Goal: Information Seeking & Learning: Learn about a topic

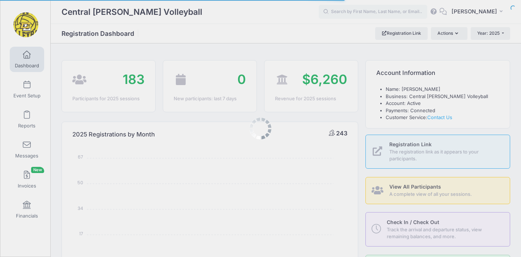
select select
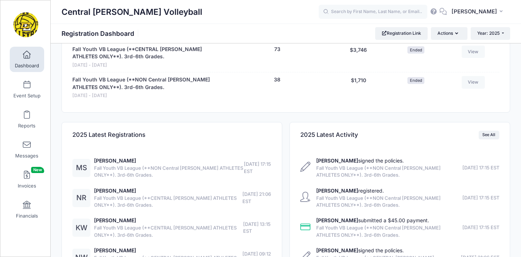
scroll to position [466, 0]
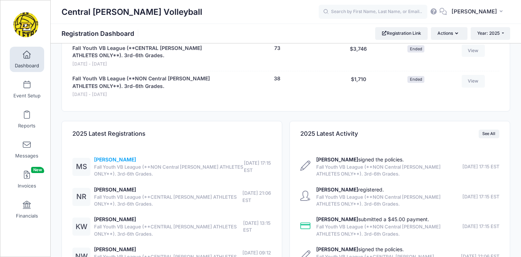
click at [116, 156] on link "Myleigh Seabold" at bounding box center [115, 159] width 42 height 6
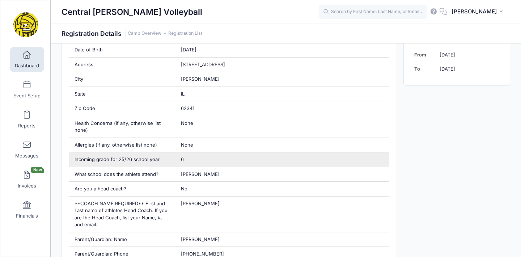
scroll to position [211, 0]
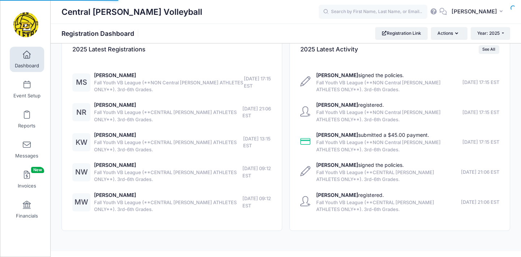
scroll to position [329, 0]
select select
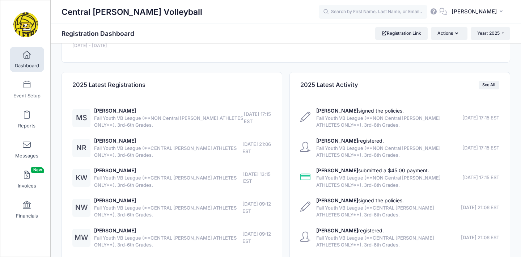
scroll to position [516, 0]
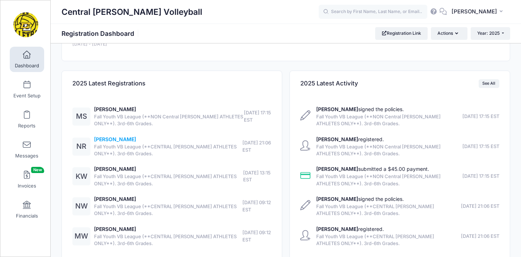
click at [112, 136] on link "Nora Rohdy" at bounding box center [115, 139] width 42 height 6
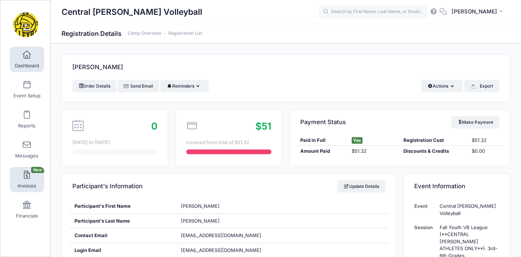
click at [27, 174] on span at bounding box center [27, 175] width 0 height 8
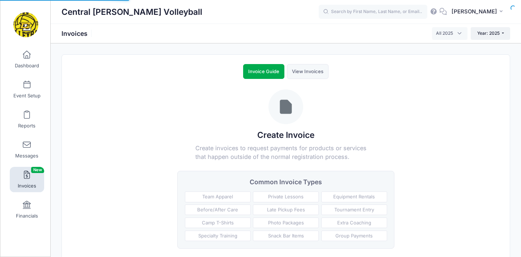
select select
click at [28, 199] on link "Financials" at bounding box center [27, 209] width 34 height 25
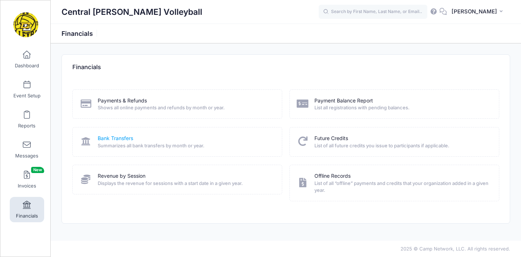
click at [111, 139] on link "Bank Transfers" at bounding box center [115, 139] width 35 height 8
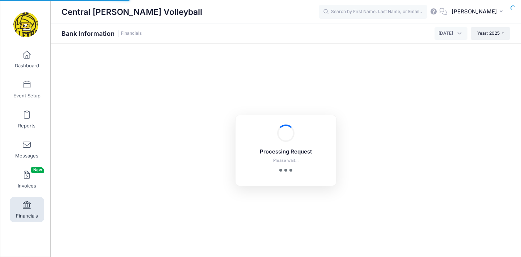
select select "10"
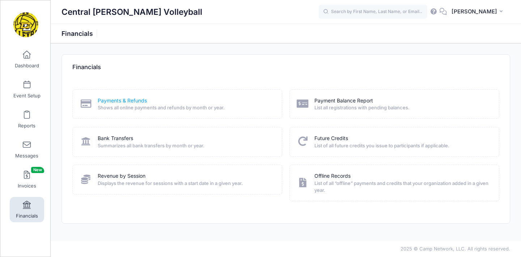
click at [114, 97] on link "Payments & Refunds" at bounding box center [122, 101] width 49 height 8
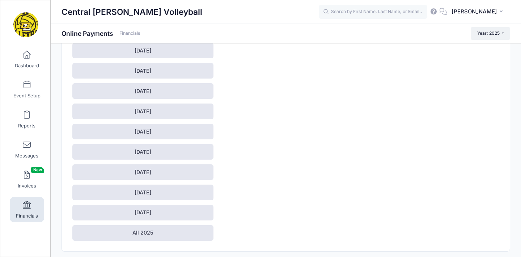
scroll to position [86, 0]
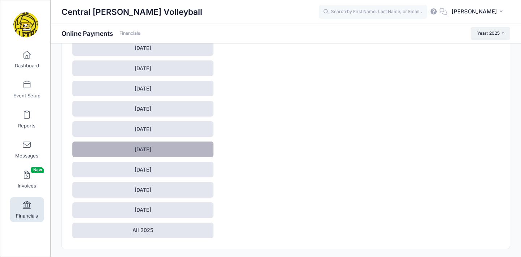
click at [143, 147] on link "[DATE]" at bounding box center [142, 149] width 141 height 16
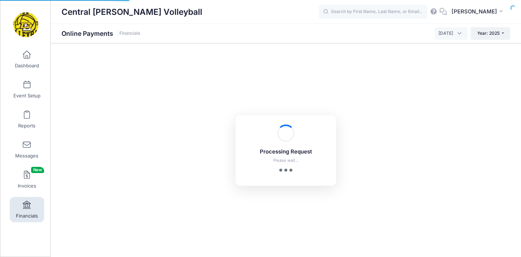
select select "10"
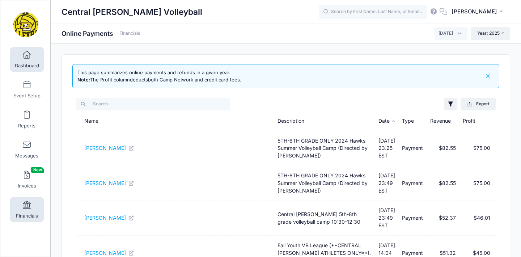
click at [27, 58] on span at bounding box center [27, 55] width 0 height 8
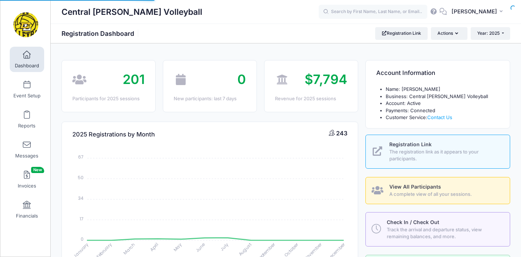
select select
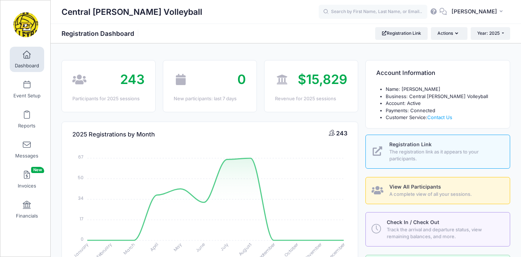
click at [24, 60] on link "Dashboard" at bounding box center [27, 59] width 34 height 25
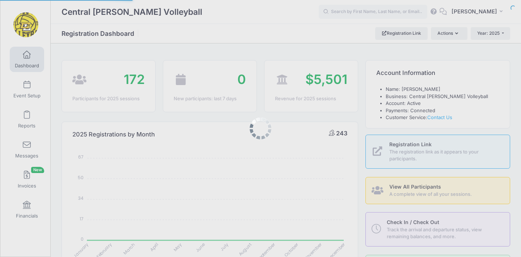
select select
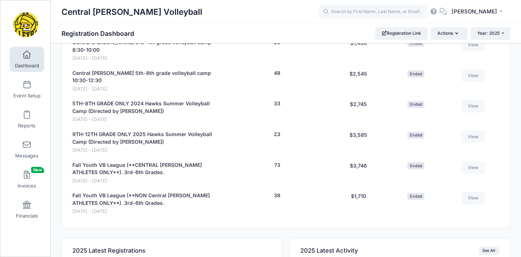
scroll to position [363, 0]
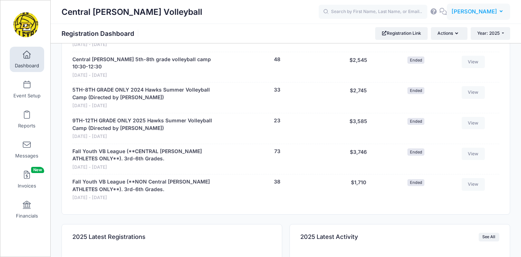
click at [494, 12] on span "[PERSON_NAME]" at bounding box center [474, 12] width 46 height 8
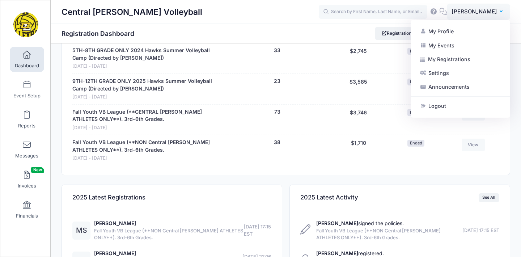
scroll to position [405, 0]
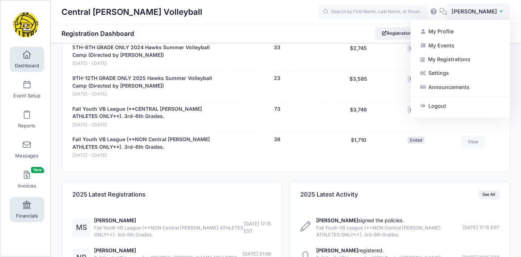
click at [29, 209] on link "Financials" at bounding box center [27, 209] width 34 height 25
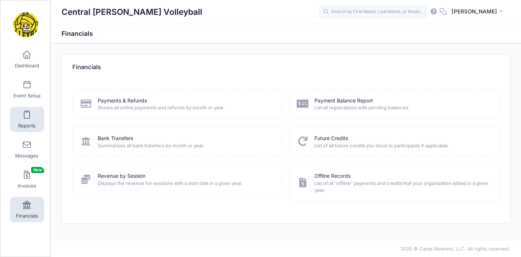
click at [27, 116] on span at bounding box center [27, 115] width 0 height 8
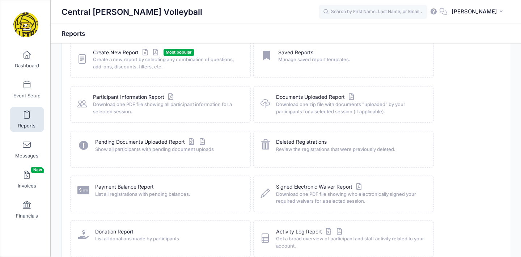
scroll to position [51, 0]
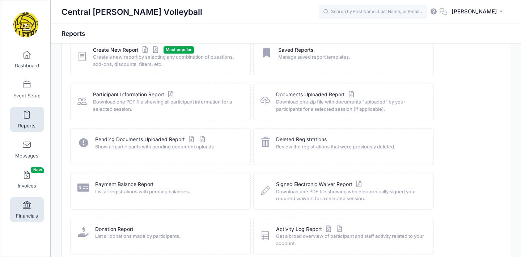
click at [33, 201] on link "Financials" at bounding box center [27, 209] width 34 height 25
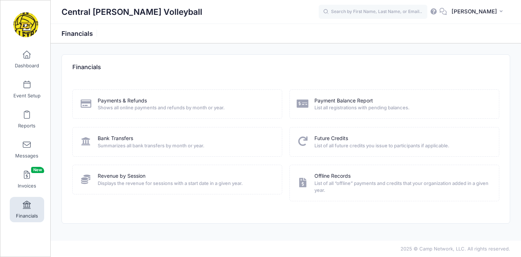
click at [115, 180] on span "Displays the revenue for sessions with a start date in a given year." at bounding box center [185, 183] width 175 height 7
click at [114, 176] on link "Revenue by Session" at bounding box center [122, 176] width 48 height 8
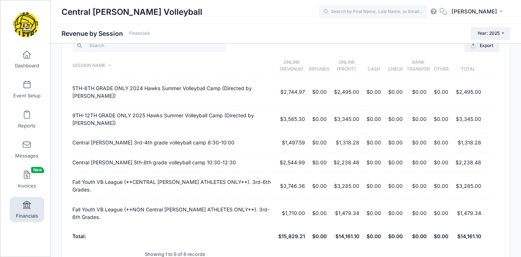
scroll to position [55, 0]
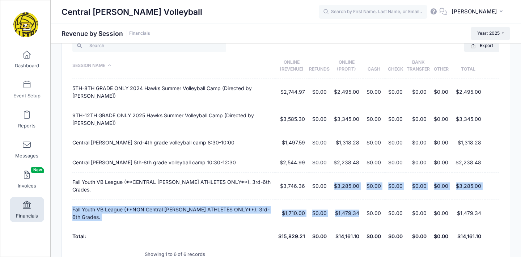
drag, startPoint x: 336, startPoint y: 176, endPoint x: 359, endPoint y: 199, distance: 31.7
click at [359, 199] on tbody "5TH-8TH GRADE ONLY 2024 Hawks Summer Volleyball Camp (Directed by Andrea McCart…" at bounding box center [285, 152] width 427 height 148
click at [360, 200] on td "$1,479.34" at bounding box center [346, 213] width 33 height 27
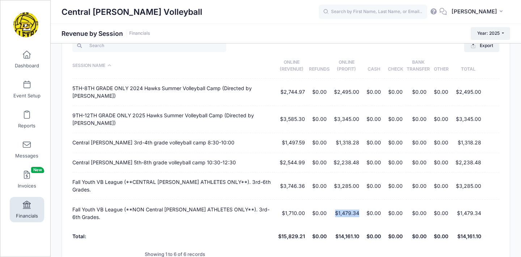
drag, startPoint x: 360, startPoint y: 199, endPoint x: 332, endPoint y: 194, distance: 28.2
click at [332, 200] on td "$1,479.34" at bounding box center [346, 213] width 33 height 27
click at [360, 178] on td "$3,285.00" at bounding box center [346, 185] width 33 height 27
drag, startPoint x: 361, startPoint y: 179, endPoint x: 339, endPoint y: 179, distance: 21.7
click at [339, 179] on td "$3,285.00" at bounding box center [346, 185] width 33 height 27
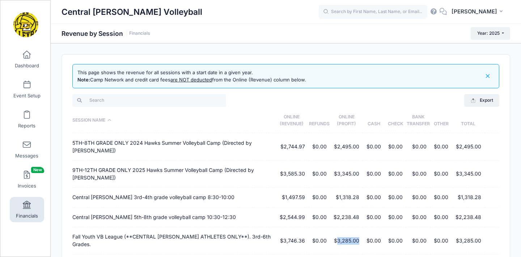
scroll to position [0, 0]
click at [27, 53] on span at bounding box center [27, 55] width 0 height 8
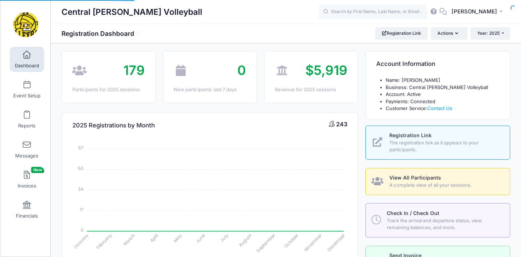
select select
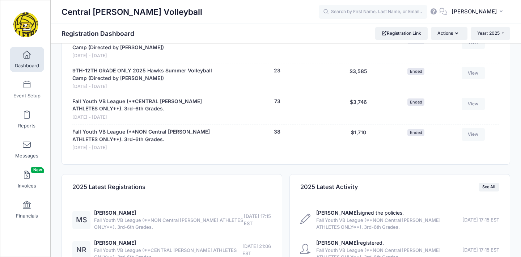
scroll to position [421, 0]
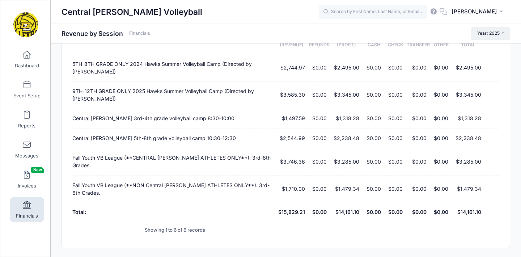
scroll to position [78, 0]
click at [231, 115] on td "Central [PERSON_NAME] 3rd-4th grade volleyball camp 8:30-10:00" at bounding box center [173, 119] width 202 height 20
click at [235, 101] on td "9TH-12TH GRADE ONLY 2025 Hawks Summer Volleyball Camp (Directed by [PERSON_NAME…" at bounding box center [173, 95] width 202 height 27
